Goal: Book appointment/travel/reservation

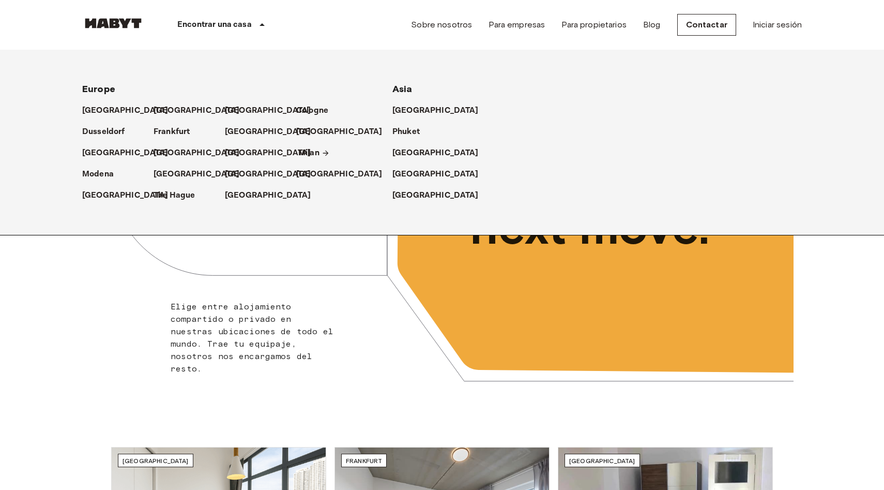
click at [299, 151] on p "Milan" at bounding box center [308, 153] width 21 height 12
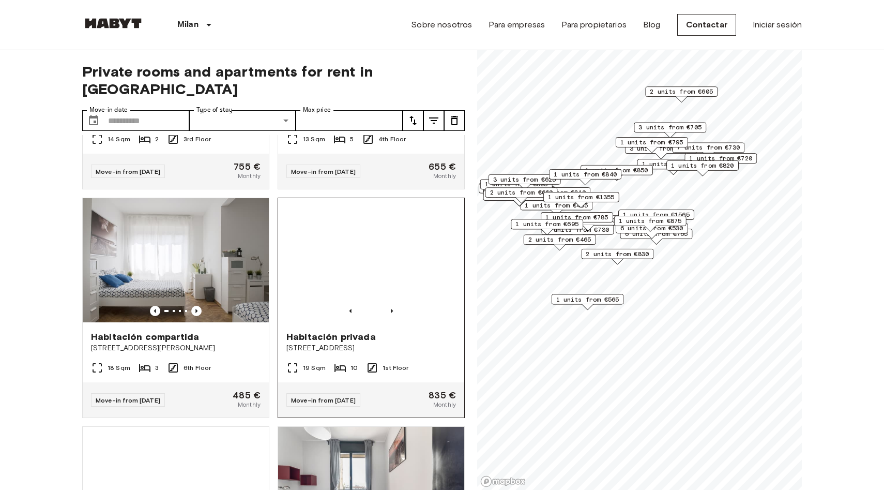
scroll to position [432, 0]
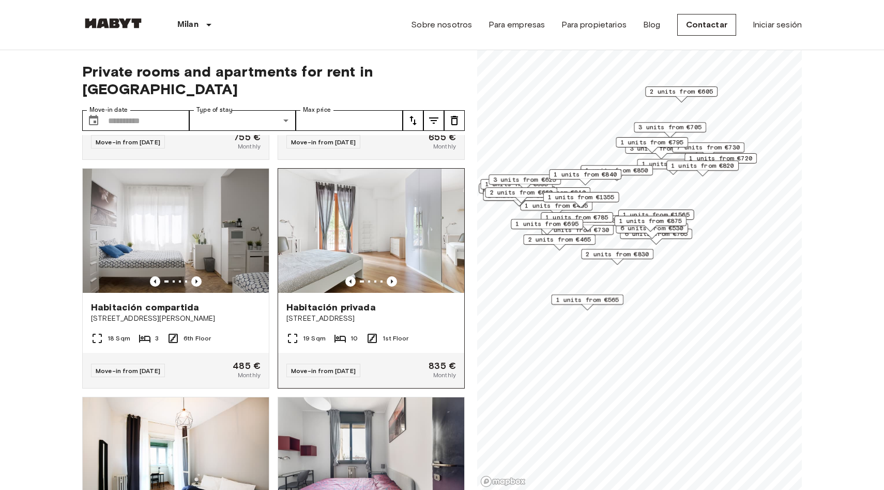
click at [340, 213] on img at bounding box center [371, 231] width 186 height 124
click at [385, 209] on img at bounding box center [371, 231] width 186 height 124
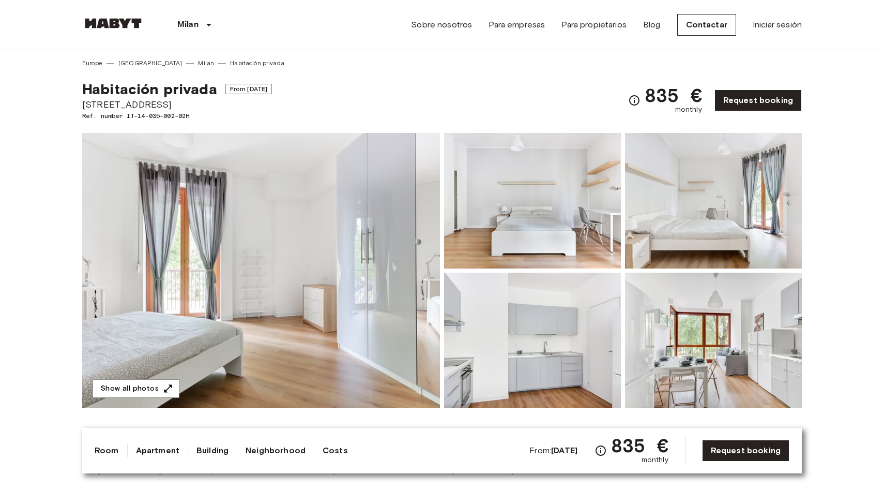
click at [244, 91] on span "From Aug 17 2025" at bounding box center [248, 89] width 47 height 10
click at [293, 103] on div "Habitación privada From Aug 17 2025 Via Stromboli 1 Ref. number IT-14-035-002-0…" at bounding box center [442, 94] width 720 height 53
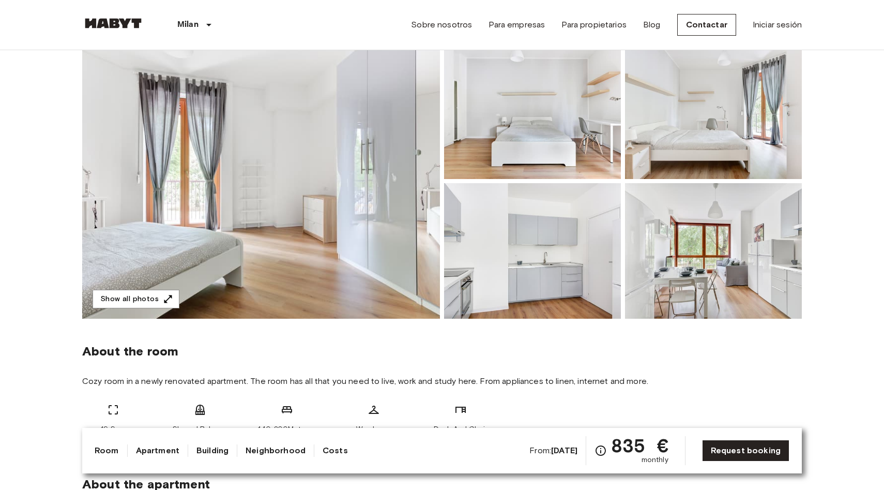
scroll to position [171, 0]
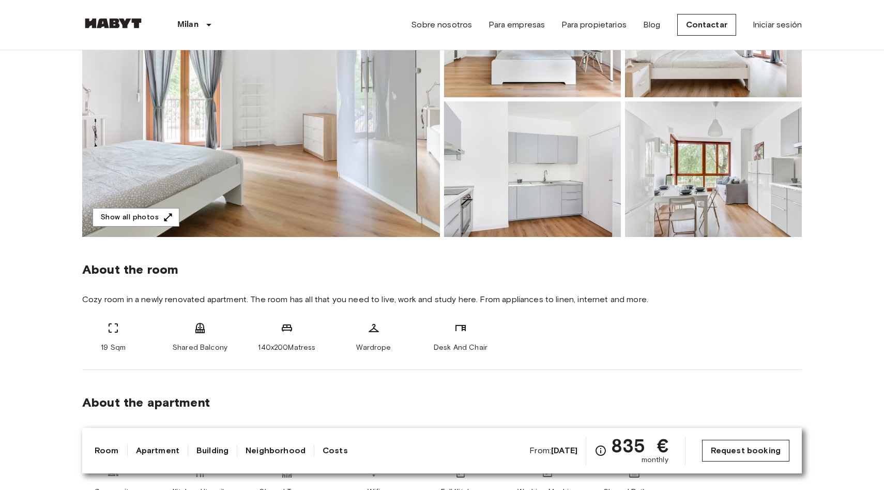
click at [722, 461] on link "Request booking" at bounding box center [745, 451] width 87 height 22
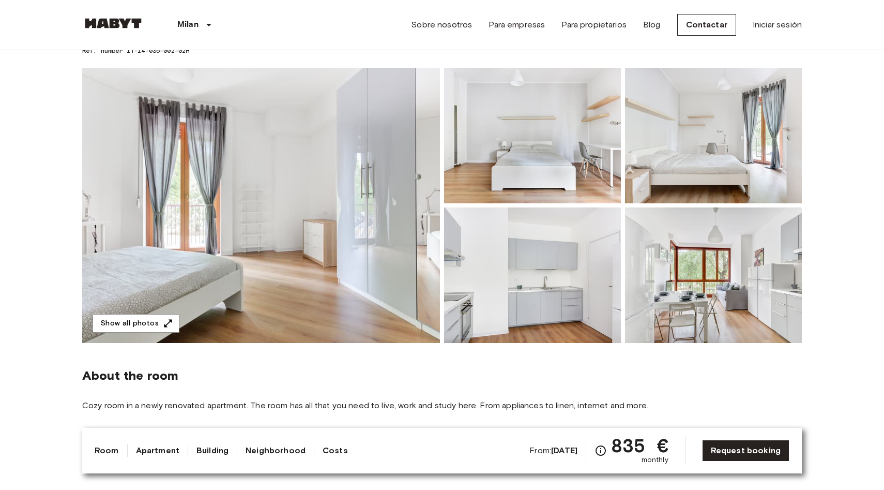
scroll to position [59, 0]
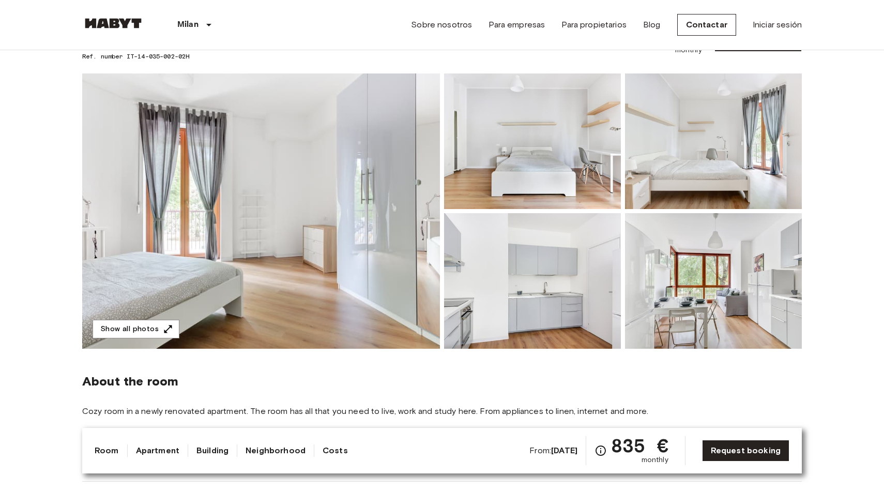
click at [391, 295] on img at bounding box center [261, 210] width 358 height 275
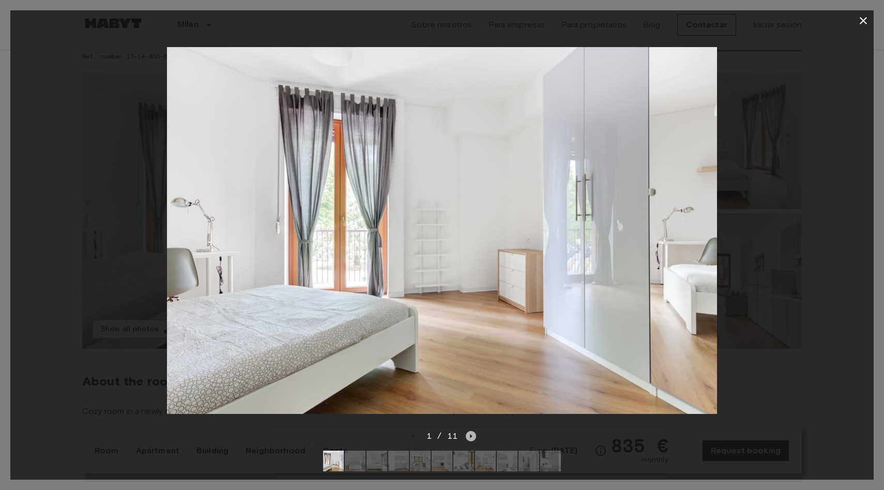
click at [471, 436] on icon "Next image" at bounding box center [472, 436] width 2 height 4
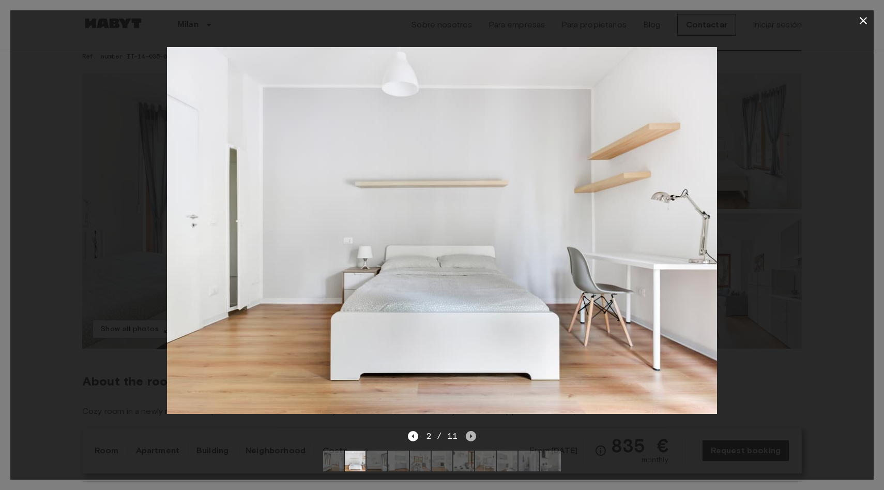
click at [471, 436] on icon "Next image" at bounding box center [472, 436] width 2 height 4
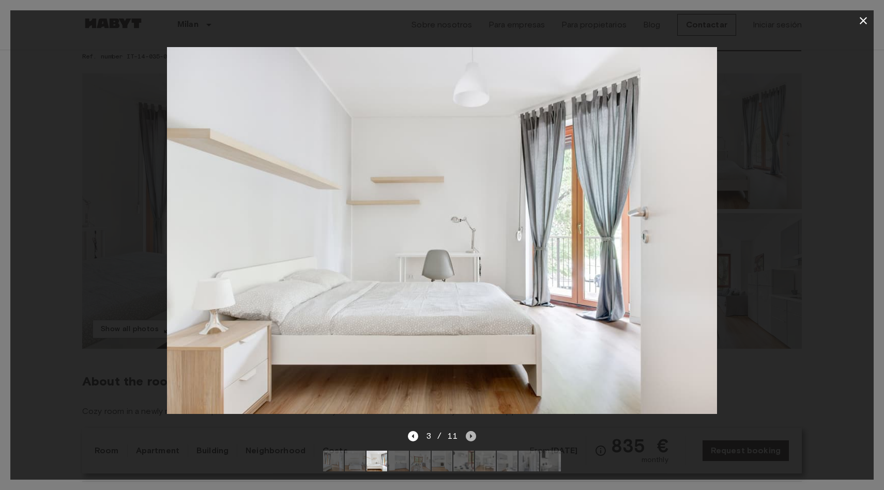
click at [471, 436] on icon "Next image" at bounding box center [472, 436] width 2 height 4
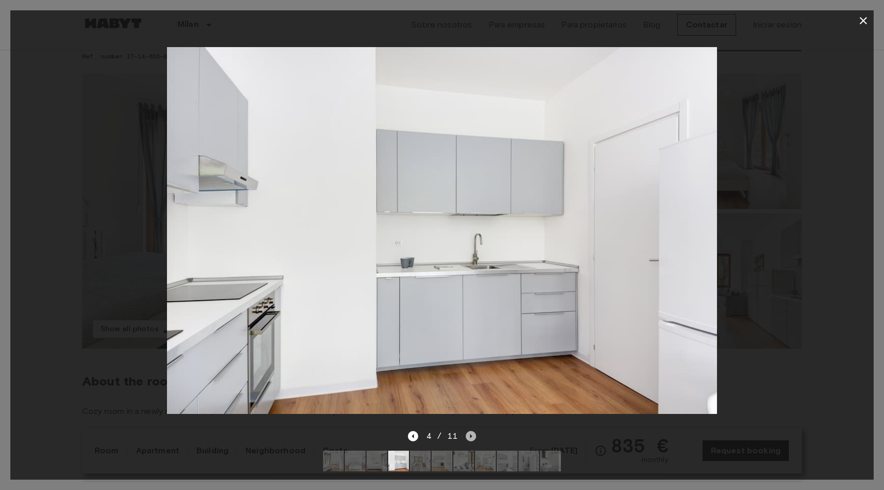
click at [471, 434] on icon "Next image" at bounding box center [471, 436] width 10 height 10
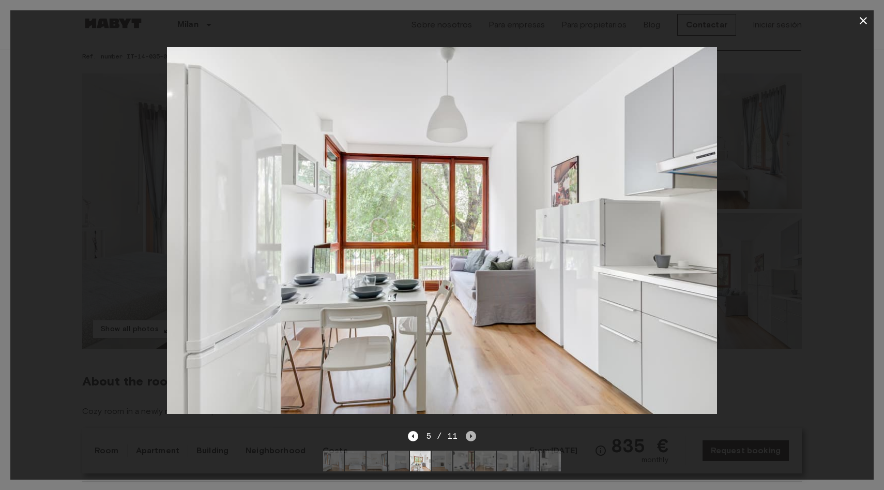
click at [473, 439] on icon "Next image" at bounding box center [471, 436] width 10 height 10
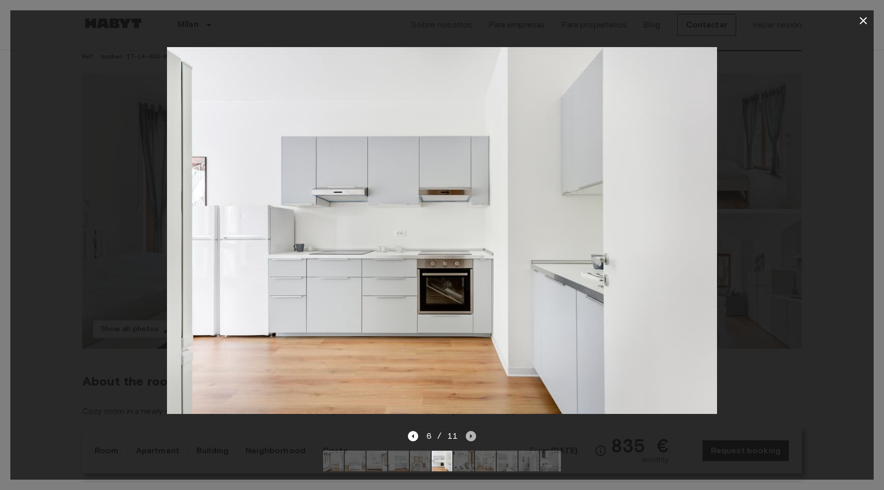
click at [474, 439] on icon "Next image" at bounding box center [471, 436] width 10 height 10
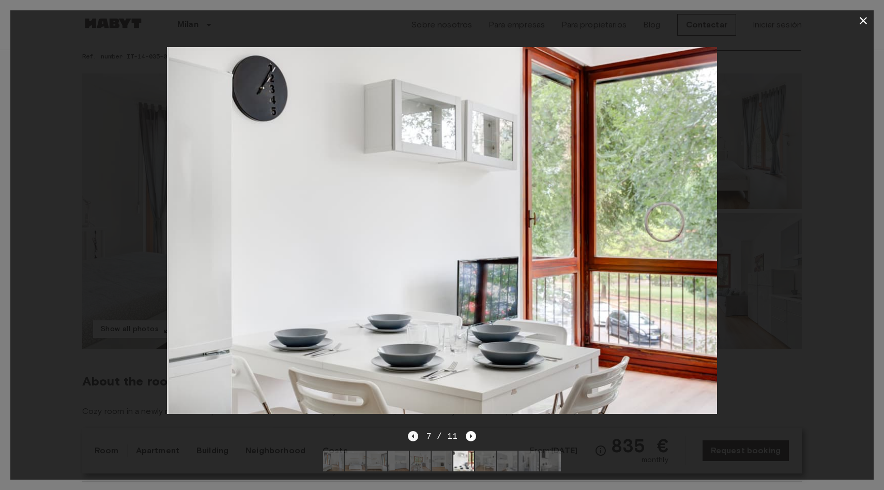
click at [415, 440] on icon "Previous image" at bounding box center [413, 436] width 10 height 10
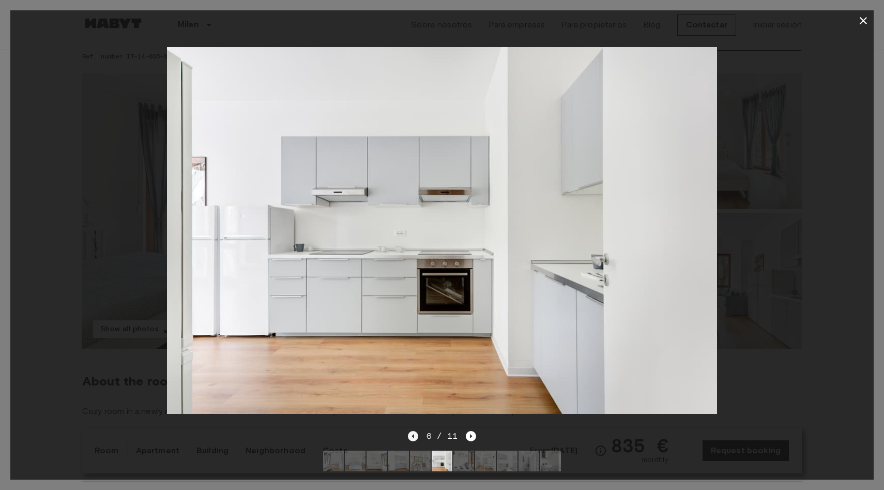
click at [412, 434] on icon "Previous image" at bounding box center [413, 436] width 10 height 10
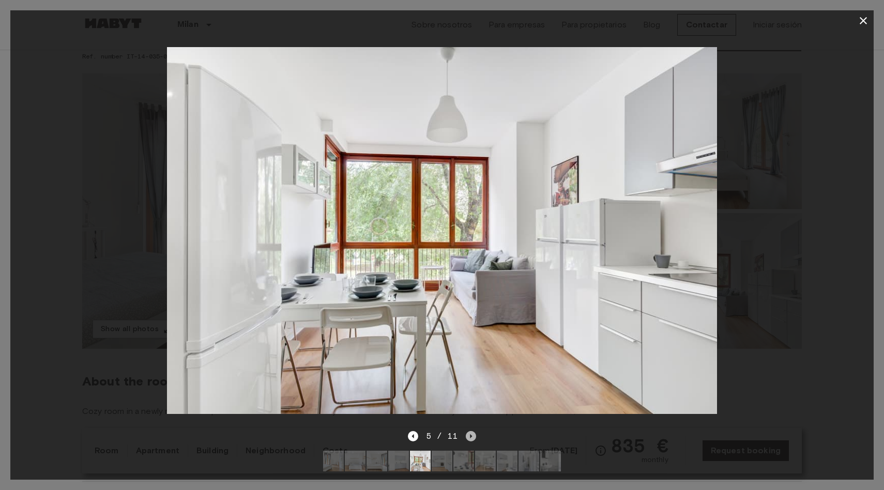
click at [471, 439] on icon "Next image" at bounding box center [471, 436] width 10 height 10
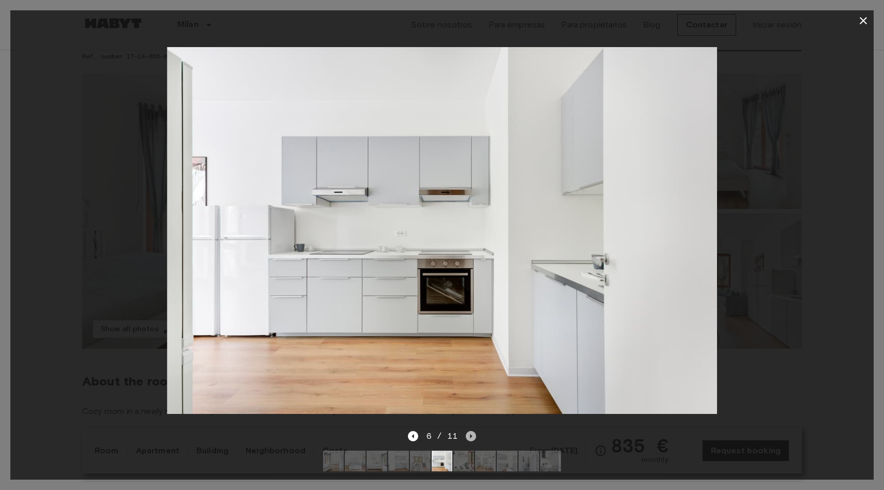
click at [472, 440] on icon "Next image" at bounding box center [471, 436] width 10 height 10
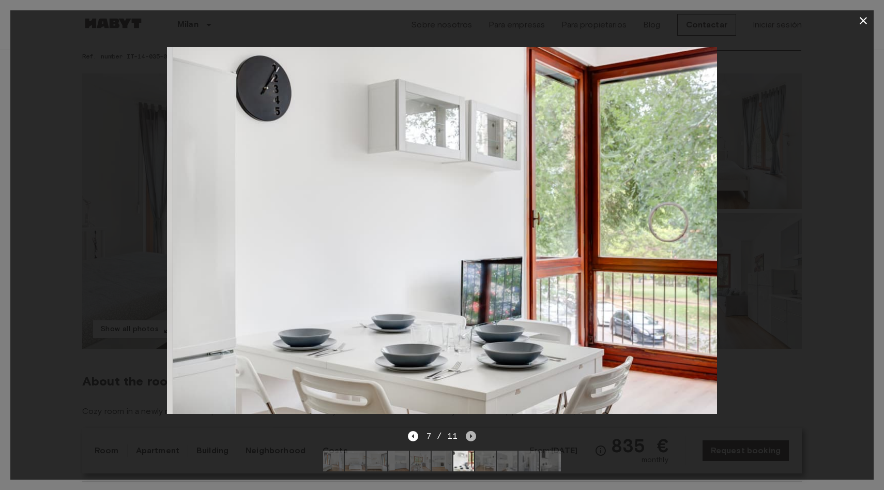
click at [472, 440] on icon "Next image" at bounding box center [471, 436] width 10 height 10
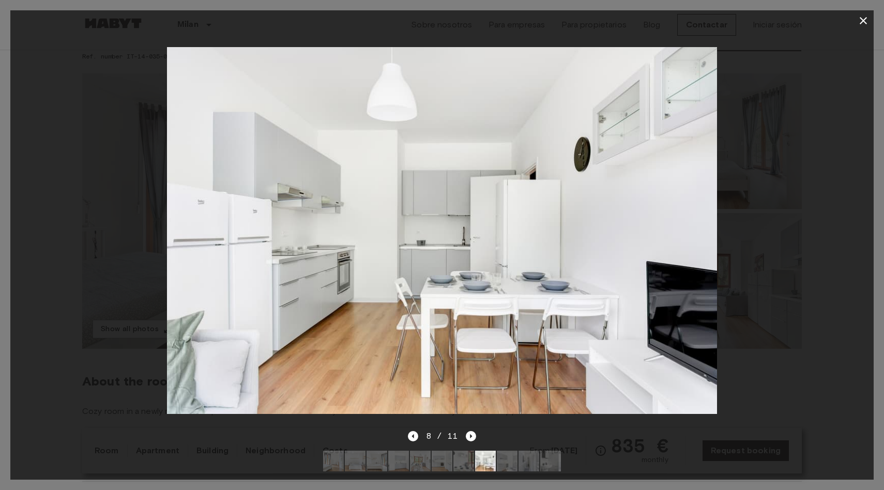
click at [464, 437] on div "8 / 11" at bounding box center [442, 436] width 69 height 12
click at [469, 437] on icon "Next image" at bounding box center [471, 436] width 10 height 10
